Goal: Find specific page/section: Find specific page/section

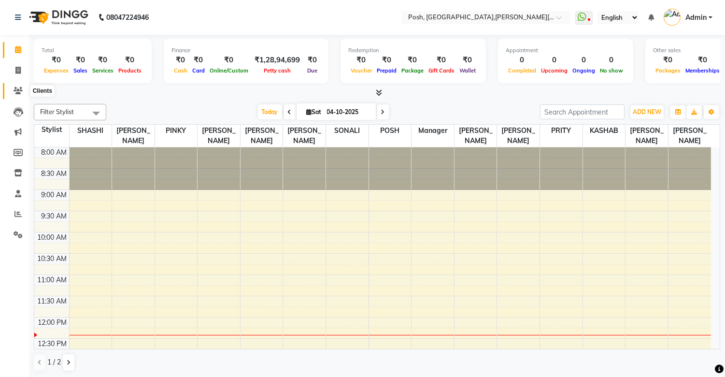
click at [15, 87] on icon at bounding box center [18, 90] width 9 height 7
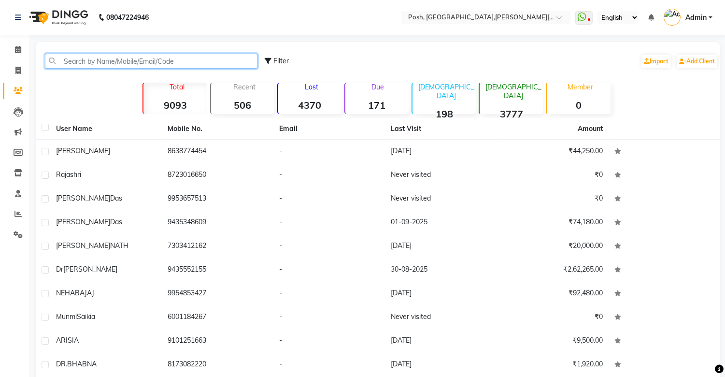
click at [92, 63] on input "text" at bounding box center [151, 61] width 213 height 15
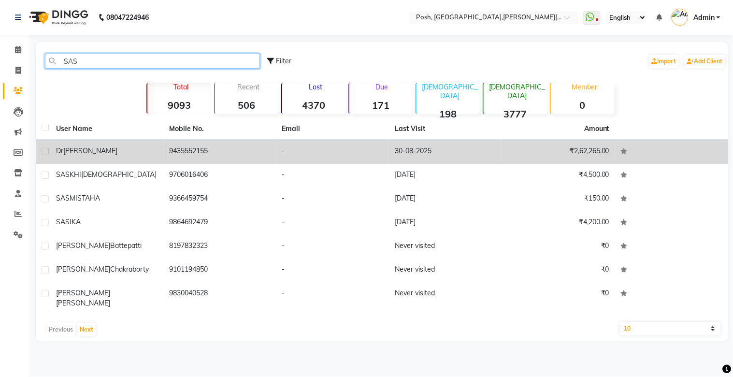
type input "SAS"
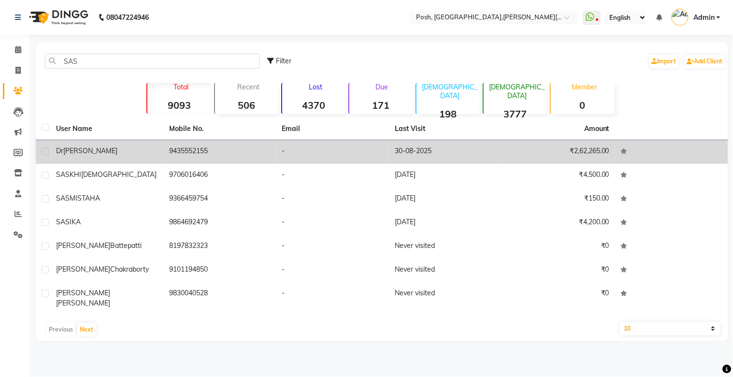
click at [98, 153] on span "[PERSON_NAME]" at bounding box center [90, 150] width 54 height 9
